Goal: Information Seeking & Learning: Find contact information

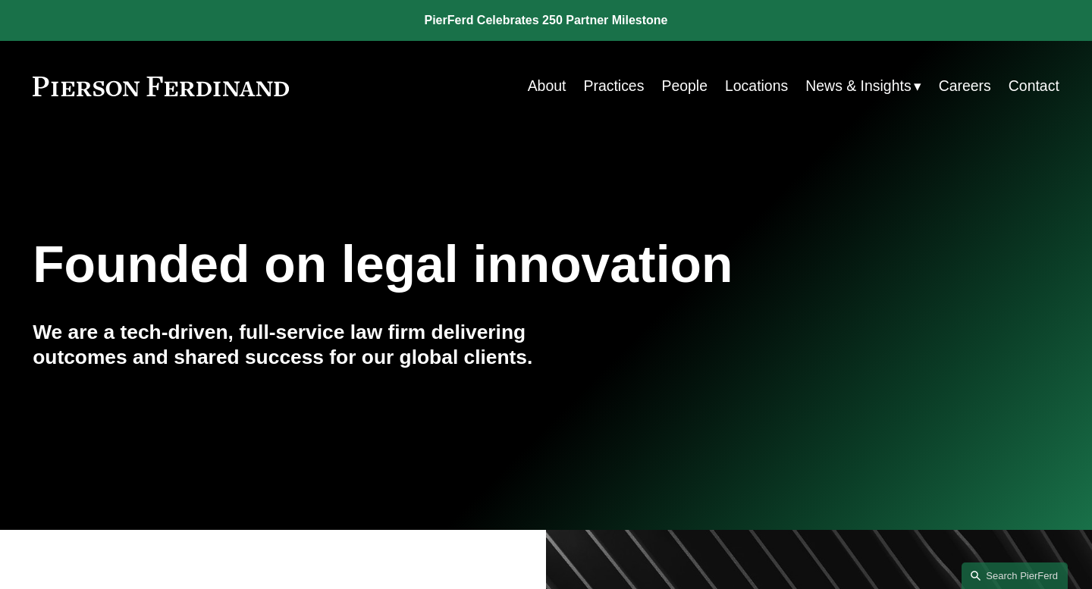
click at [677, 88] on link "People" at bounding box center [684, 86] width 46 height 30
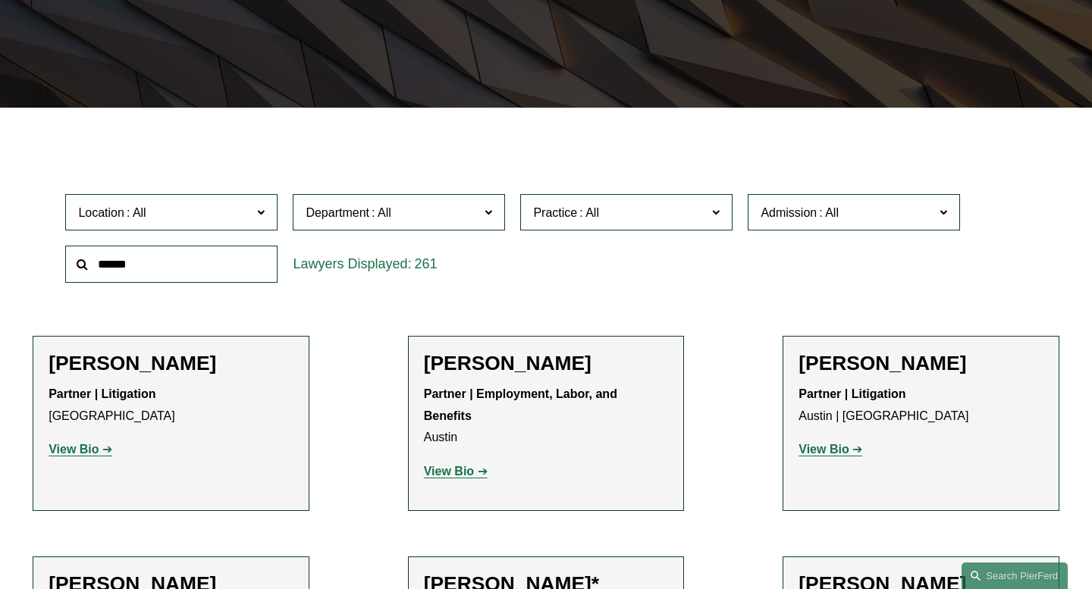
scroll to position [444, 0]
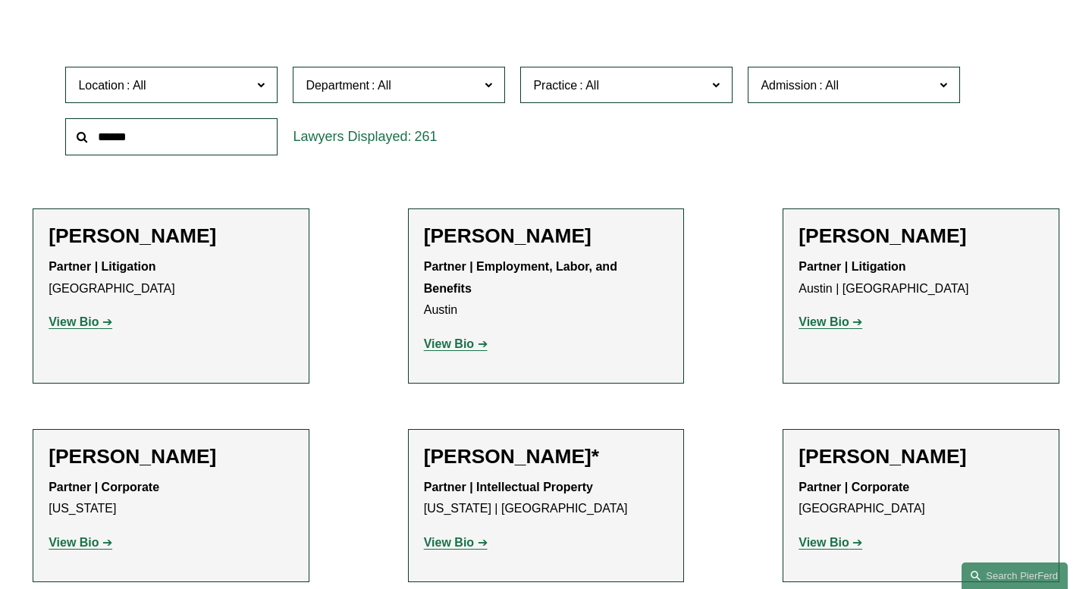
click at [168, 99] on label "Location" at bounding box center [171, 85] width 212 height 37
click at [775, 71] on label "Admission" at bounding box center [854, 85] width 212 height 37
click at [408, 83] on span "Department" at bounding box center [393, 85] width 174 height 20
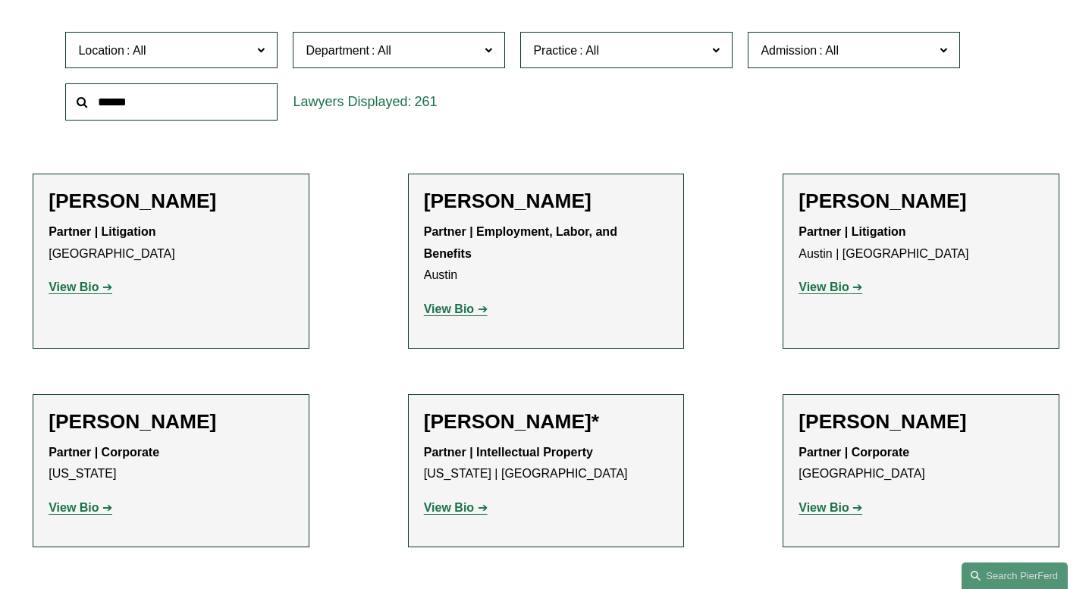
scroll to position [479, 0]
click at [0, 0] on link "Litigation" at bounding box center [0, 0] width 0 height 0
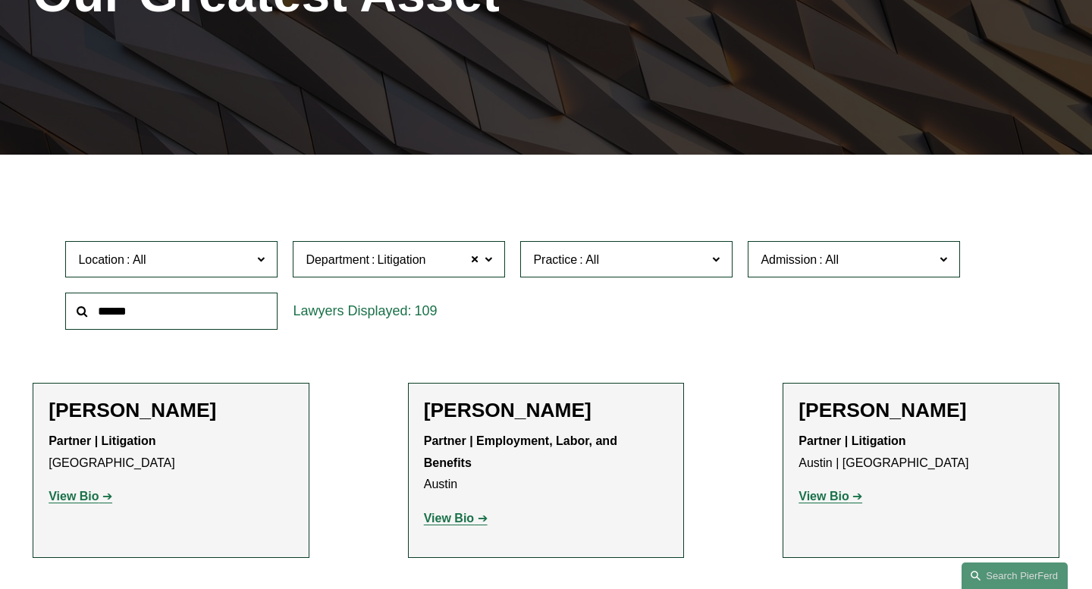
scroll to position [268, 0]
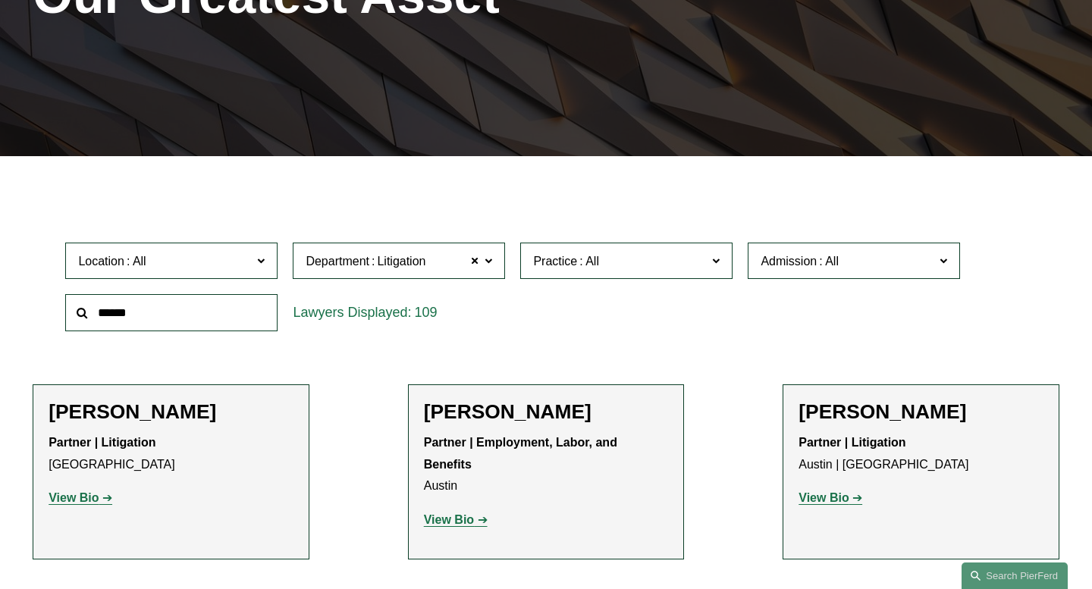
click at [812, 253] on span "Admission" at bounding box center [848, 261] width 174 height 20
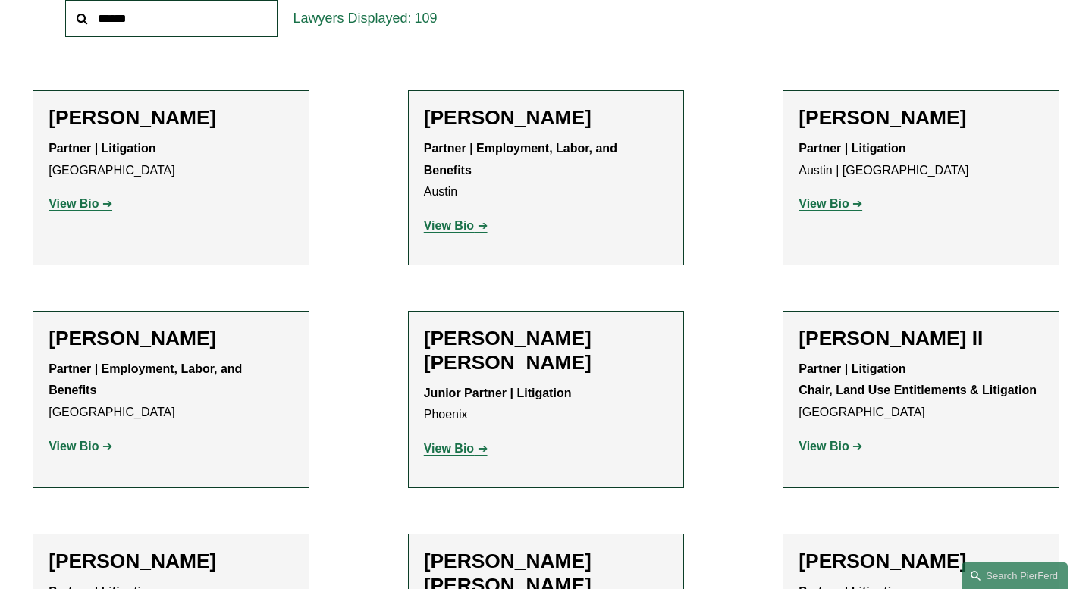
scroll to position [1389, 0]
click at [0, 0] on link "[US_STATE]" at bounding box center [0, 0] width 0 height 0
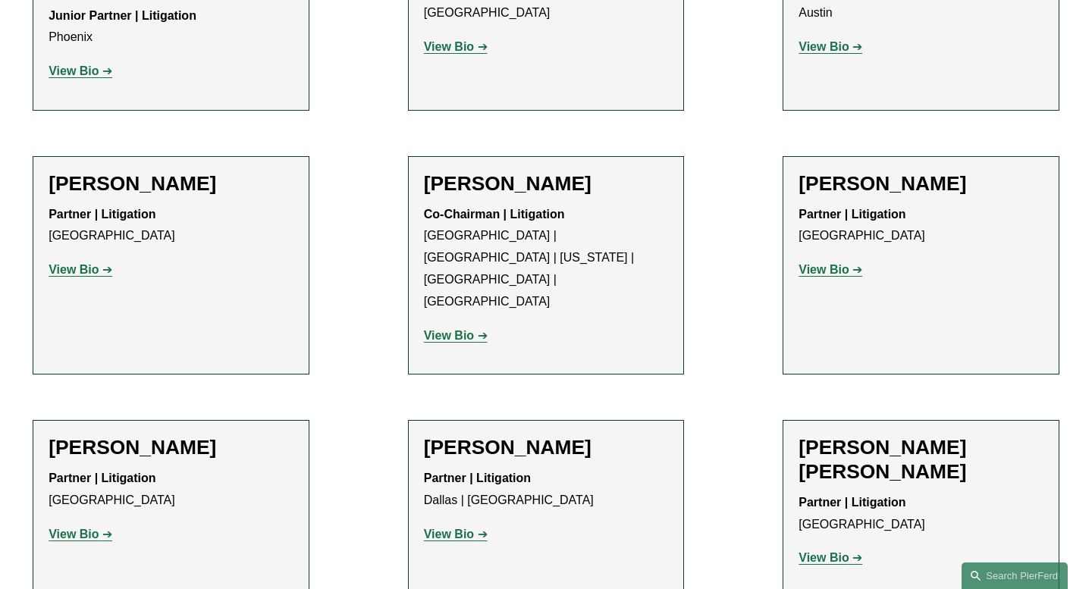
scroll to position [953, 0]
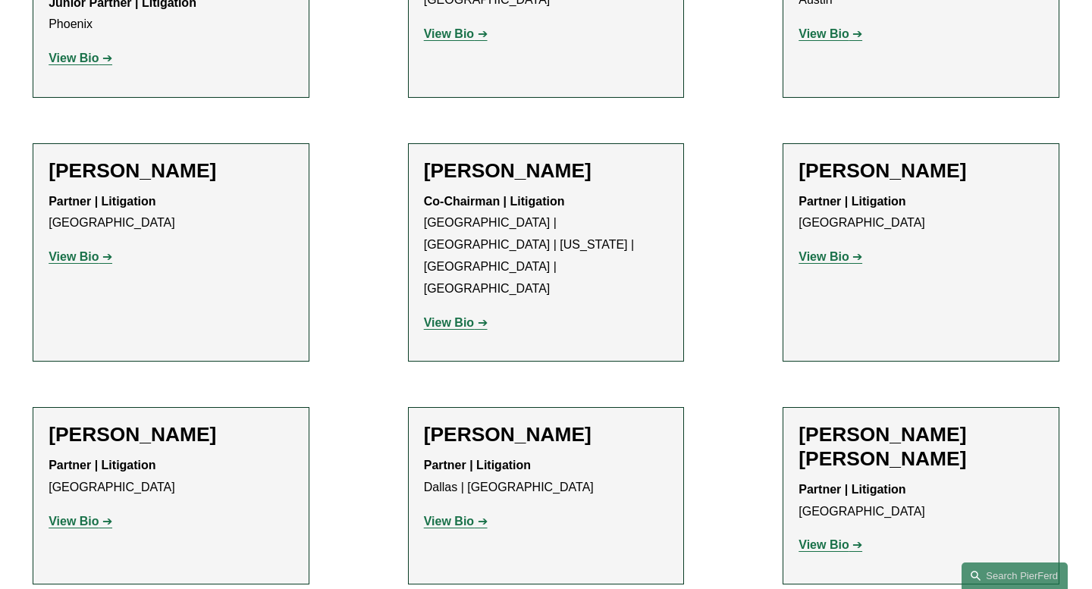
click at [87, 515] on strong "View Bio" at bounding box center [74, 521] width 50 height 13
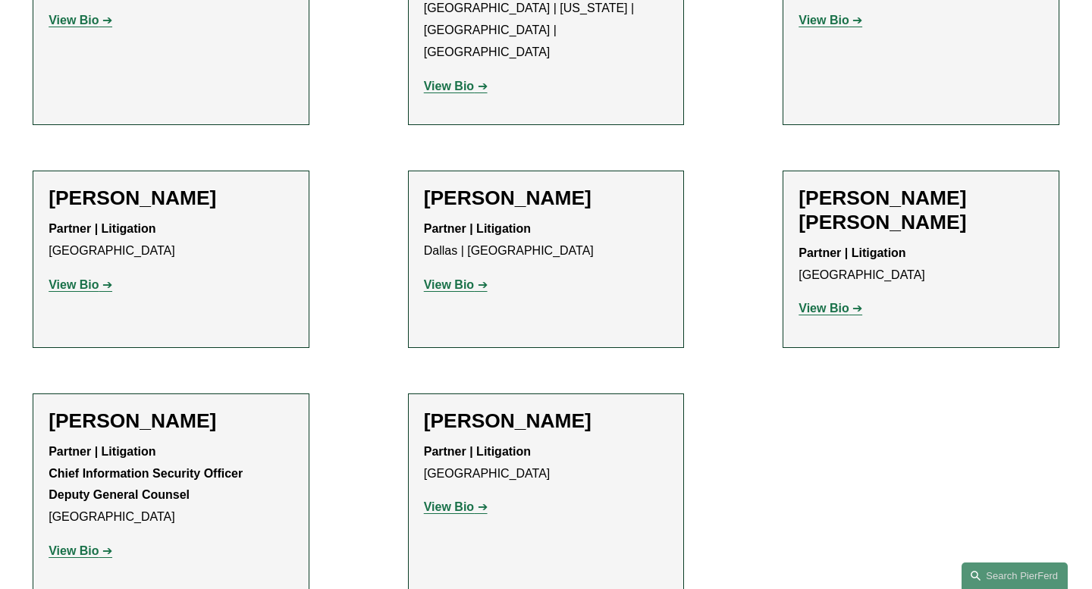
scroll to position [842, 0]
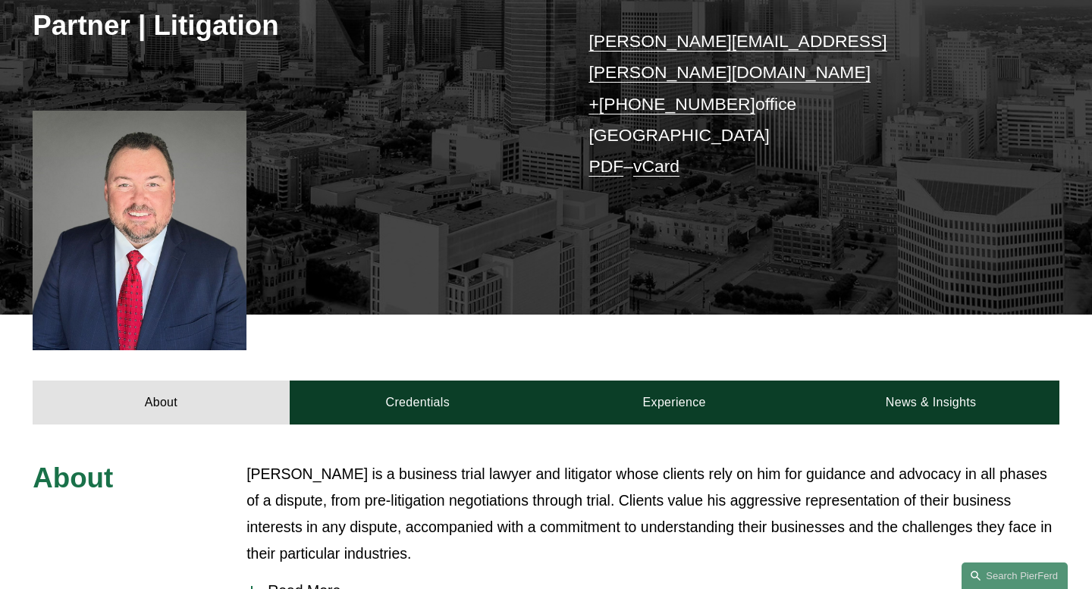
scroll to position [370, 0]
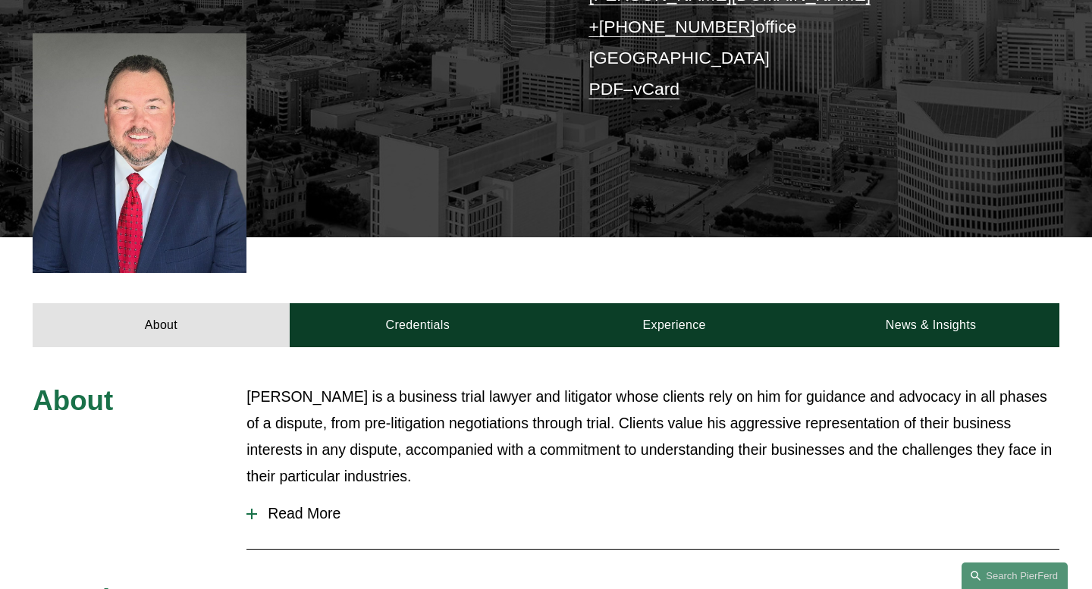
click at [305, 494] on button "Read More" at bounding box center [653, 514] width 813 height 40
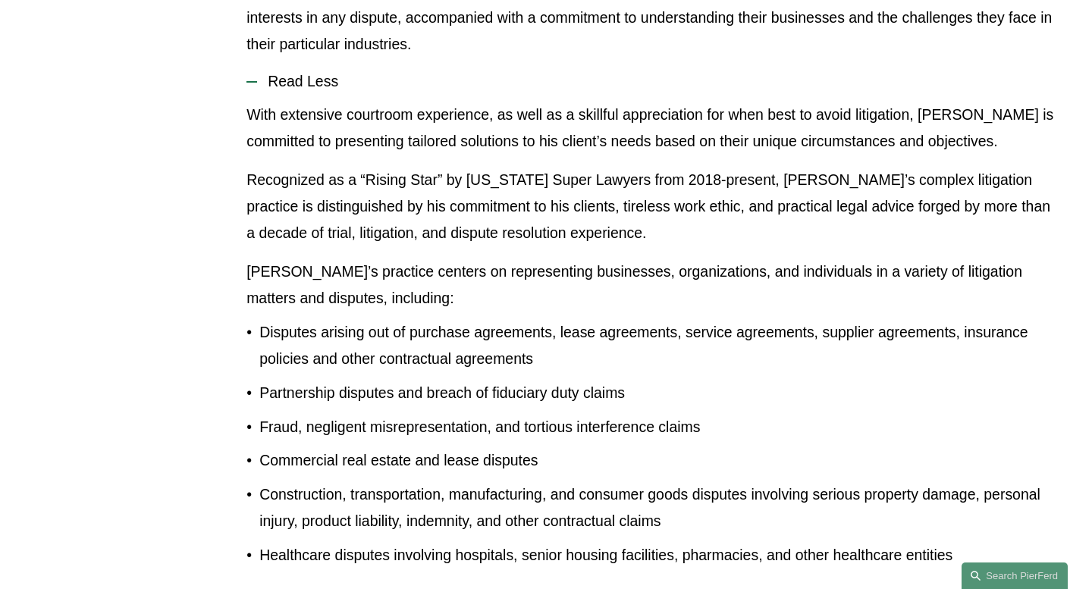
scroll to position [802, 0]
